Goal: Transaction & Acquisition: Purchase product/service

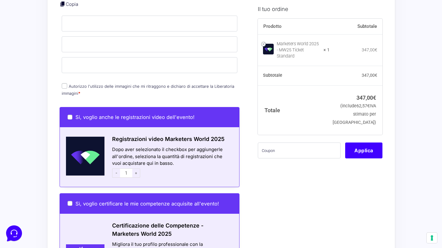
scroll to position [330, 0]
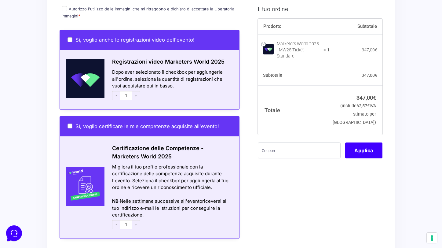
click at [137, 92] on span "+" at bounding box center [136, 95] width 8 height 9
click at [117, 91] on span "-" at bounding box center [116, 95] width 8 height 9
type input "1"
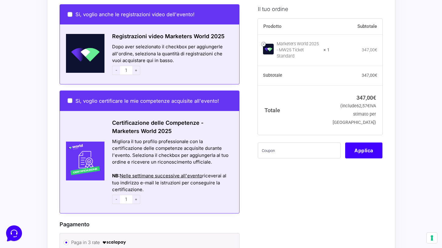
scroll to position [368, 0]
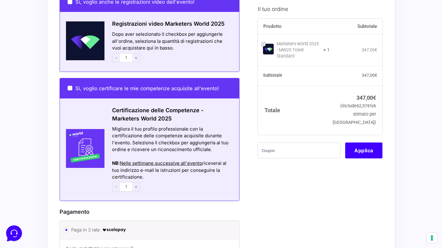
click at [138, 182] on span "+" at bounding box center [136, 186] width 8 height 9
click at [118, 182] on span "-" at bounding box center [116, 186] width 8 height 9
type input "1"
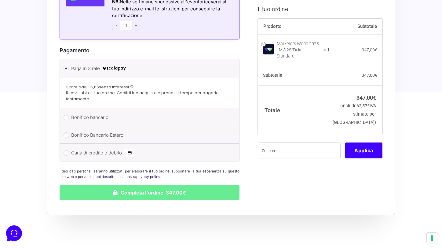
scroll to position [542, 0]
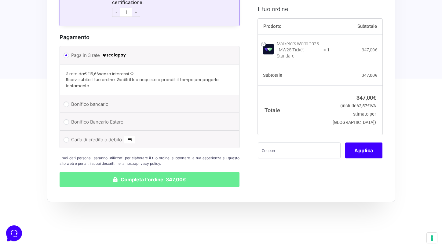
click at [69, 98] on li "Bonifico bancario Effettua il pagamento con questi dati. IBAN: [FINANCIAL_ID] I…" at bounding box center [150, 104] width 180 height 18
click at [66, 119] on input "Bonifico Bancario Estero" at bounding box center [67, 122] width 6 height 6
radio input "true"
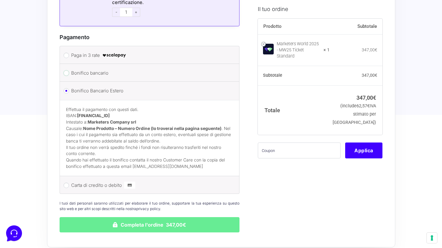
click at [65, 70] on input "Bonifico bancario" at bounding box center [67, 73] width 6 height 6
radio input "true"
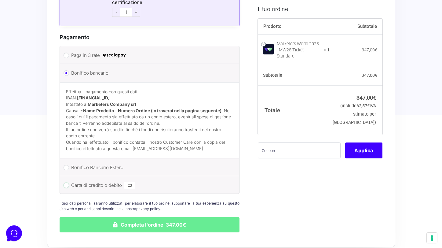
click at [66, 183] on input "Carta di credito o debito" at bounding box center [67, 186] width 6 height 6
radio input "true"
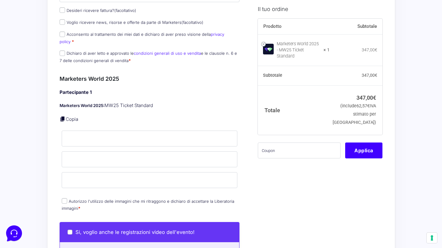
scroll to position [0, 0]
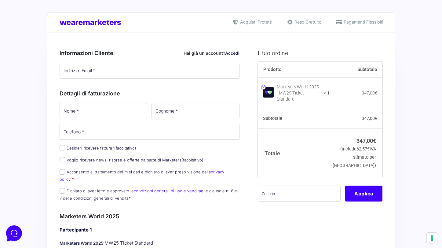
click at [264, 86] on link at bounding box center [263, 87] width 5 height 5
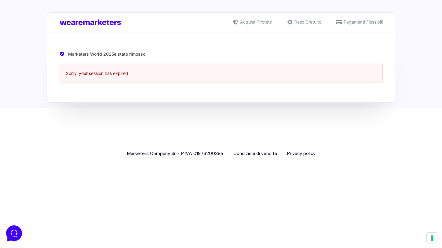
click at [82, 52] on div "Marketers World 2025è stato rimosso" at bounding box center [222, 52] width 324 height 13
click at [139, 54] on div "Marketers World 2025è stato rimosso" at bounding box center [222, 52] width 324 height 13
click at [109, 20] on img at bounding box center [92, 22] width 65 height 6
